Goal: Task Accomplishment & Management: Use online tool/utility

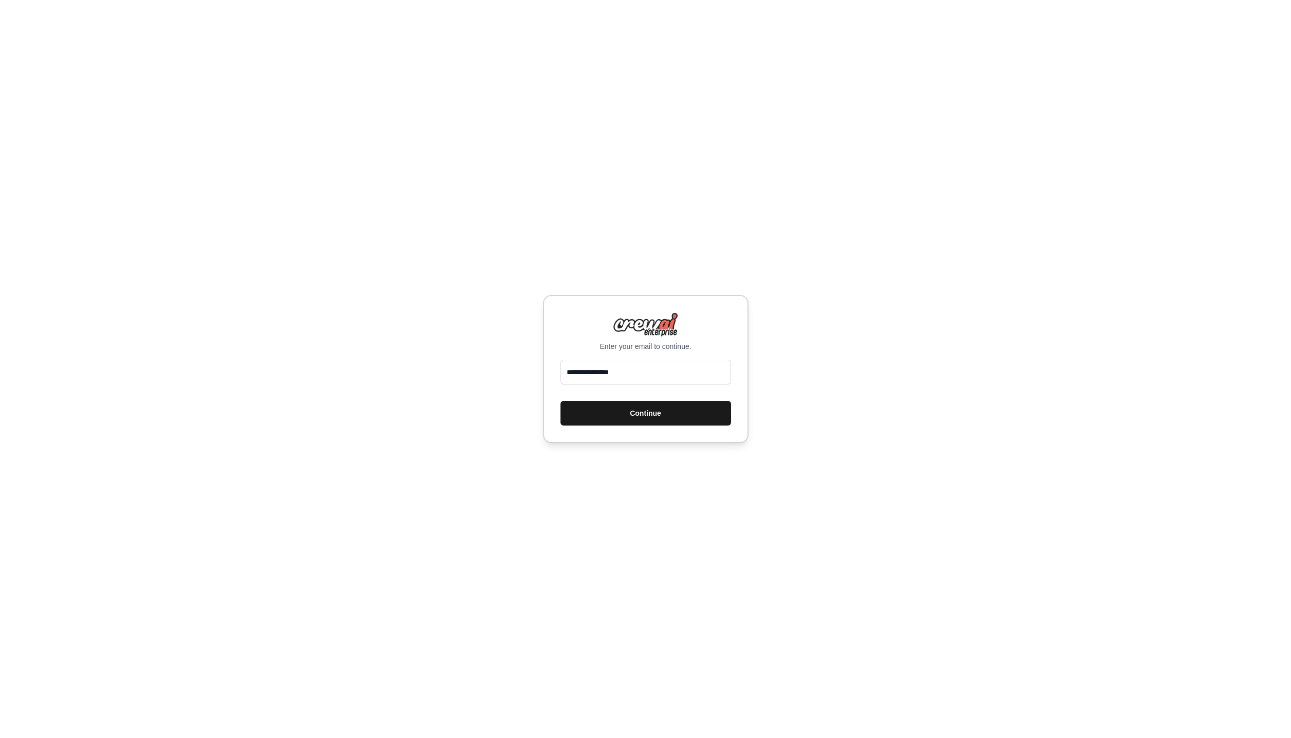
type input "**********"
click at [665, 418] on button "Continue" at bounding box center [646, 413] width 171 height 25
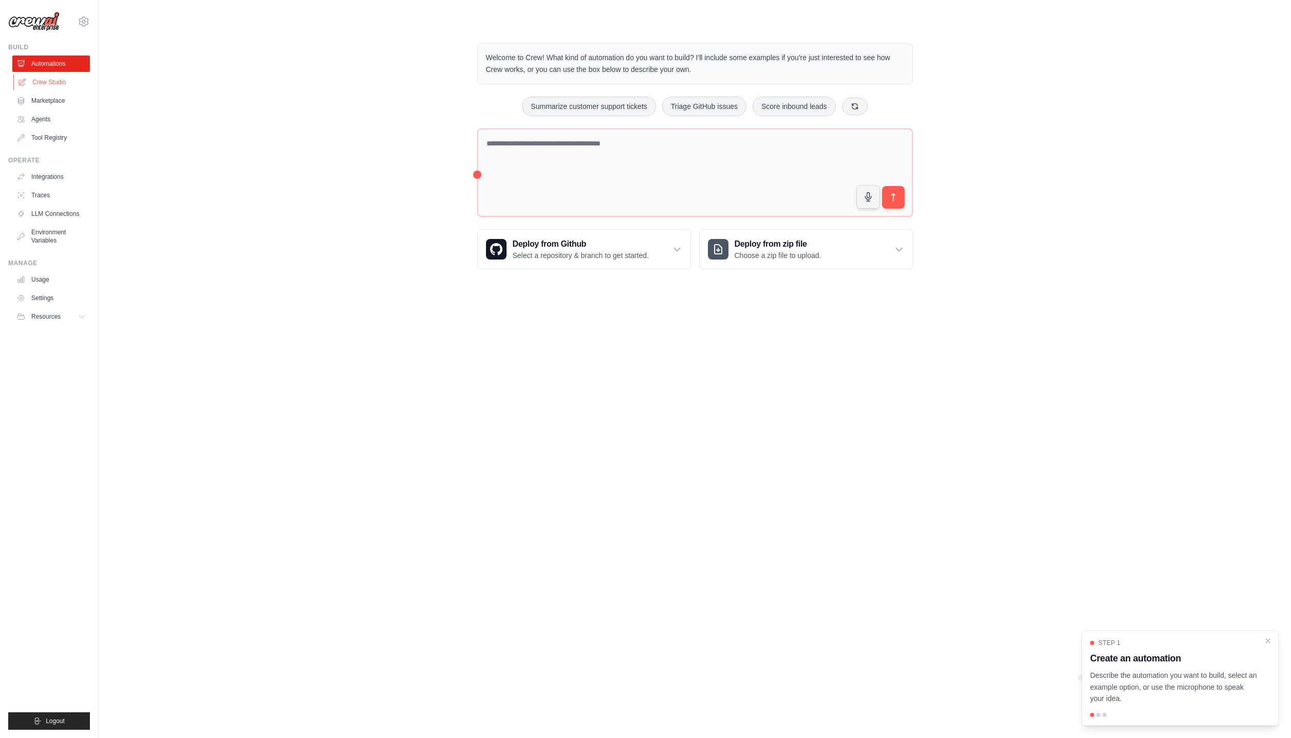
click at [54, 83] on link "Crew Studio" at bounding box center [52, 82] width 78 height 16
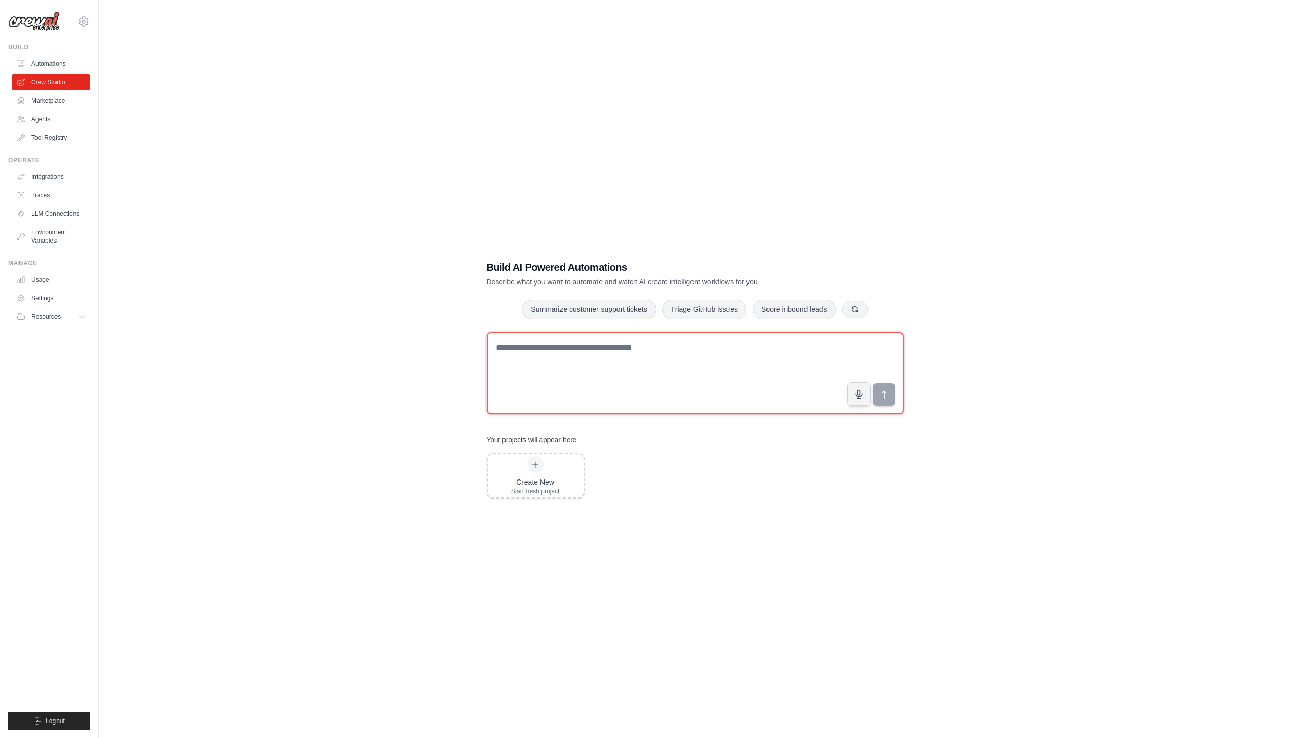
click at [556, 374] on textarea at bounding box center [695, 373] width 417 height 82
click at [54, 178] on link "Integrations" at bounding box center [52, 177] width 78 height 16
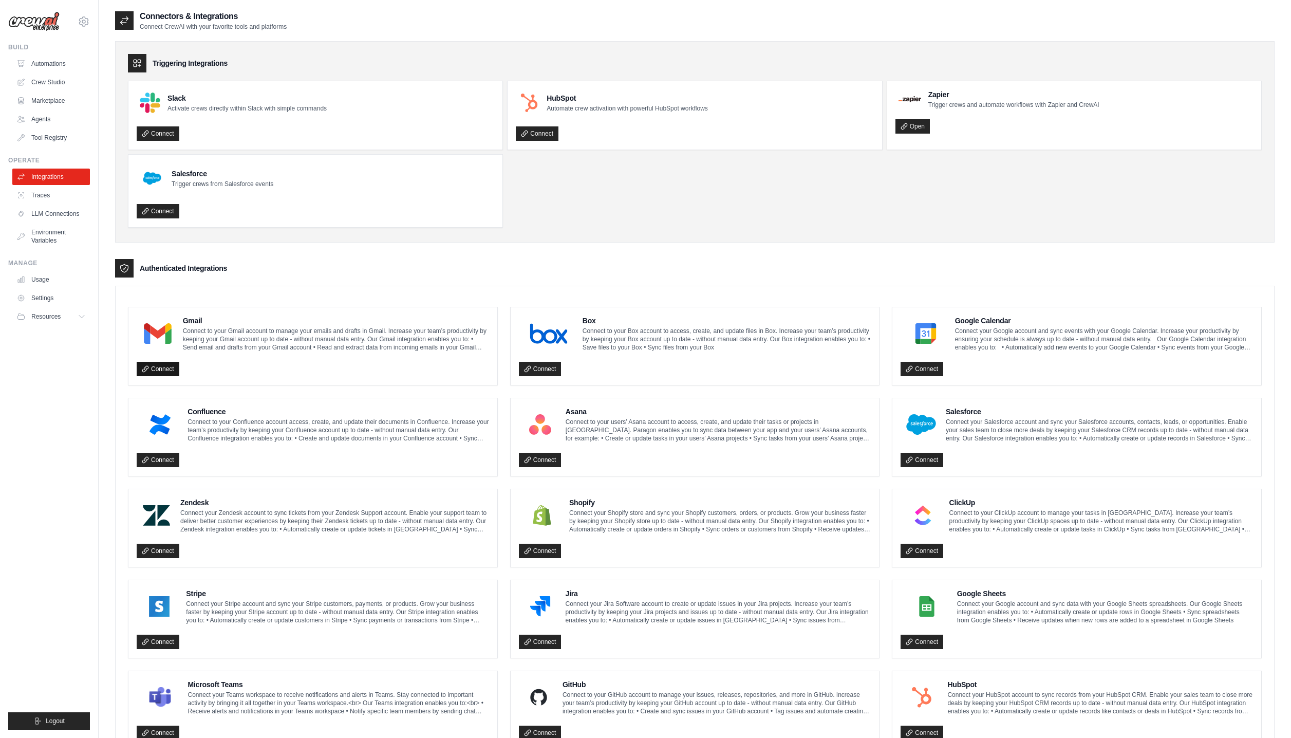
click at [164, 370] on link "Connect" at bounding box center [158, 369] width 43 height 14
